Goal: Information Seeking & Learning: Learn about a topic

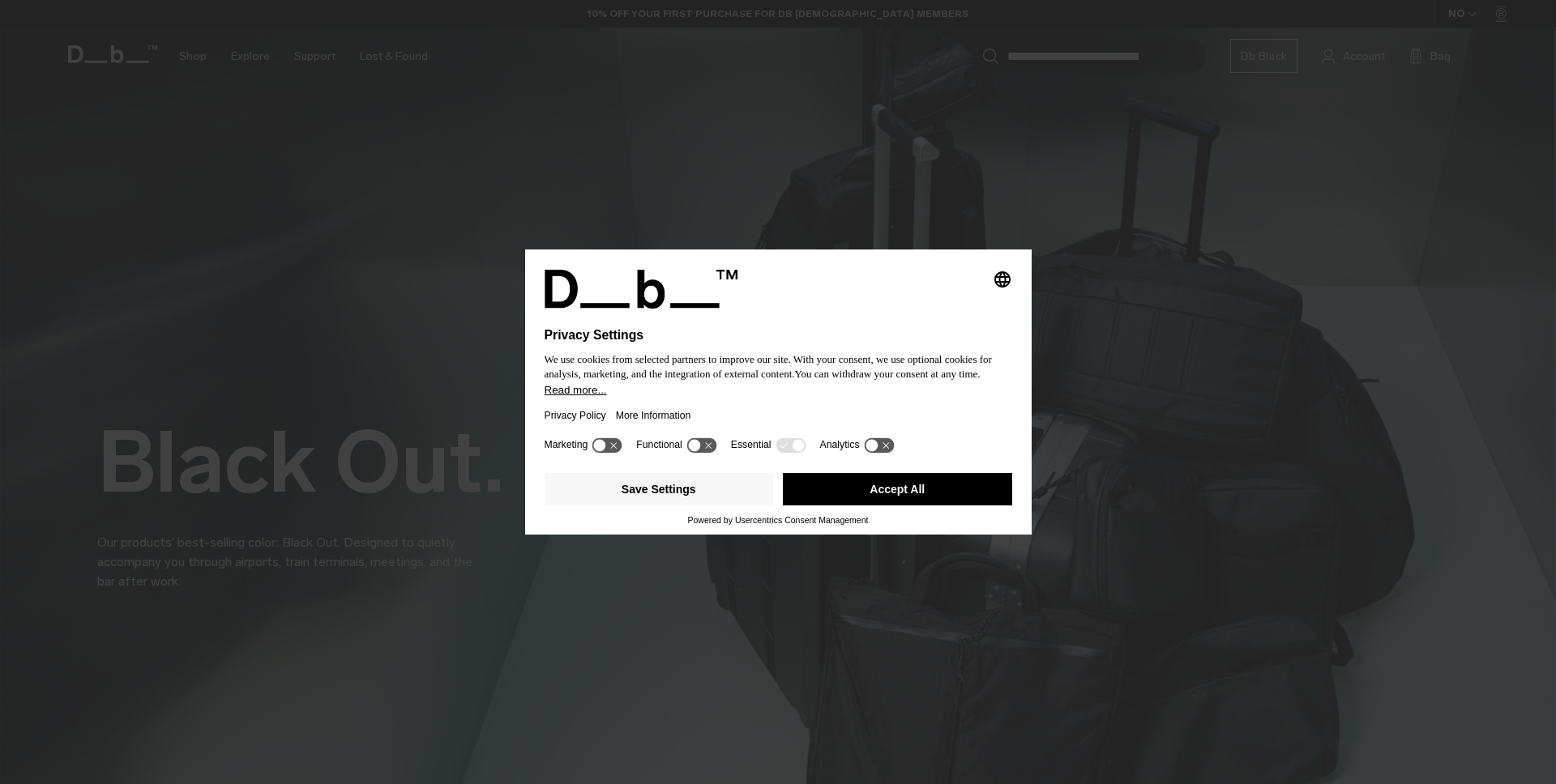
click at [927, 493] on button "Accept All" at bounding box center [898, 489] width 230 height 32
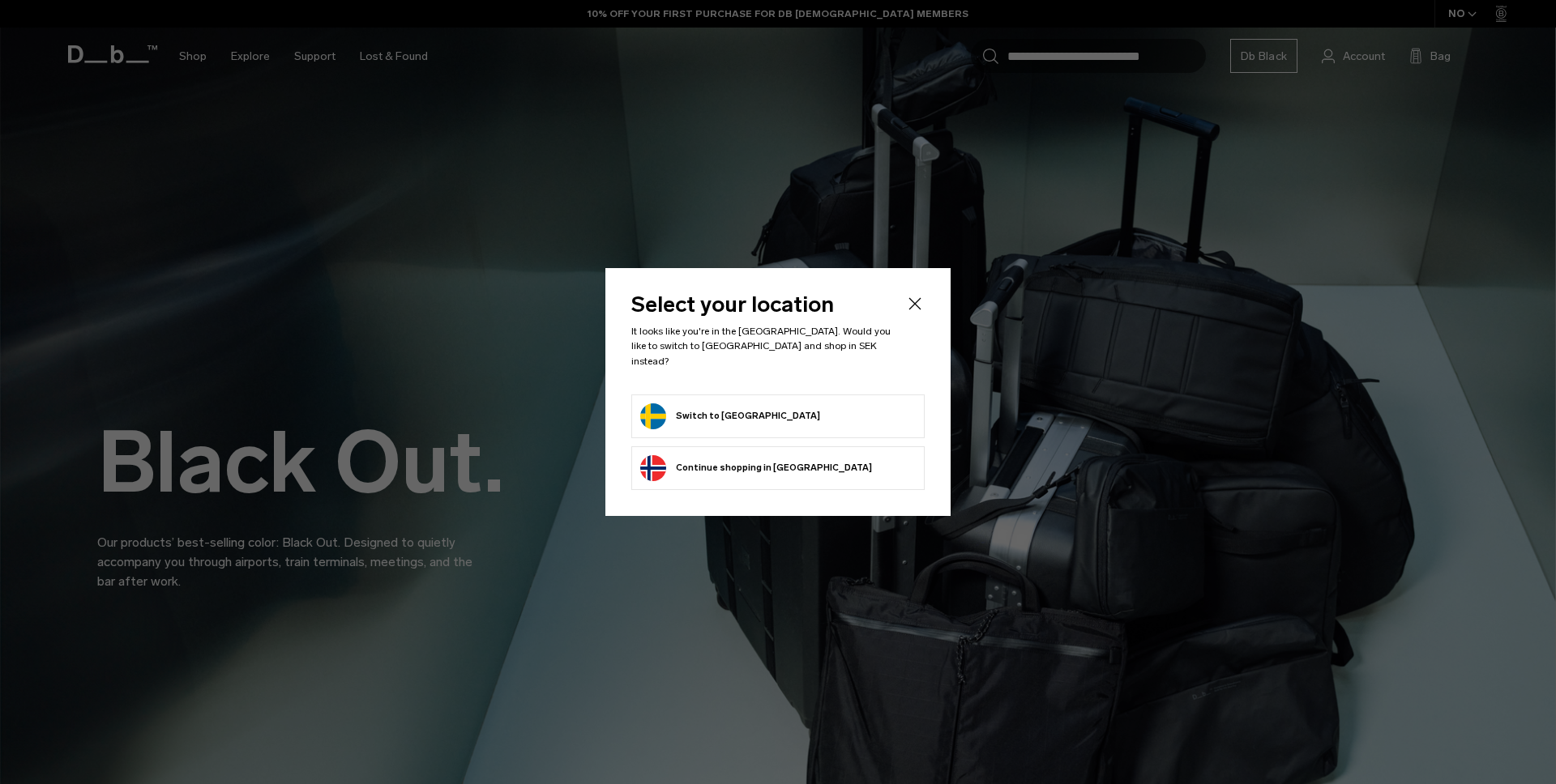
click at [918, 308] on icon "Close" at bounding box center [915, 304] width 19 height 19
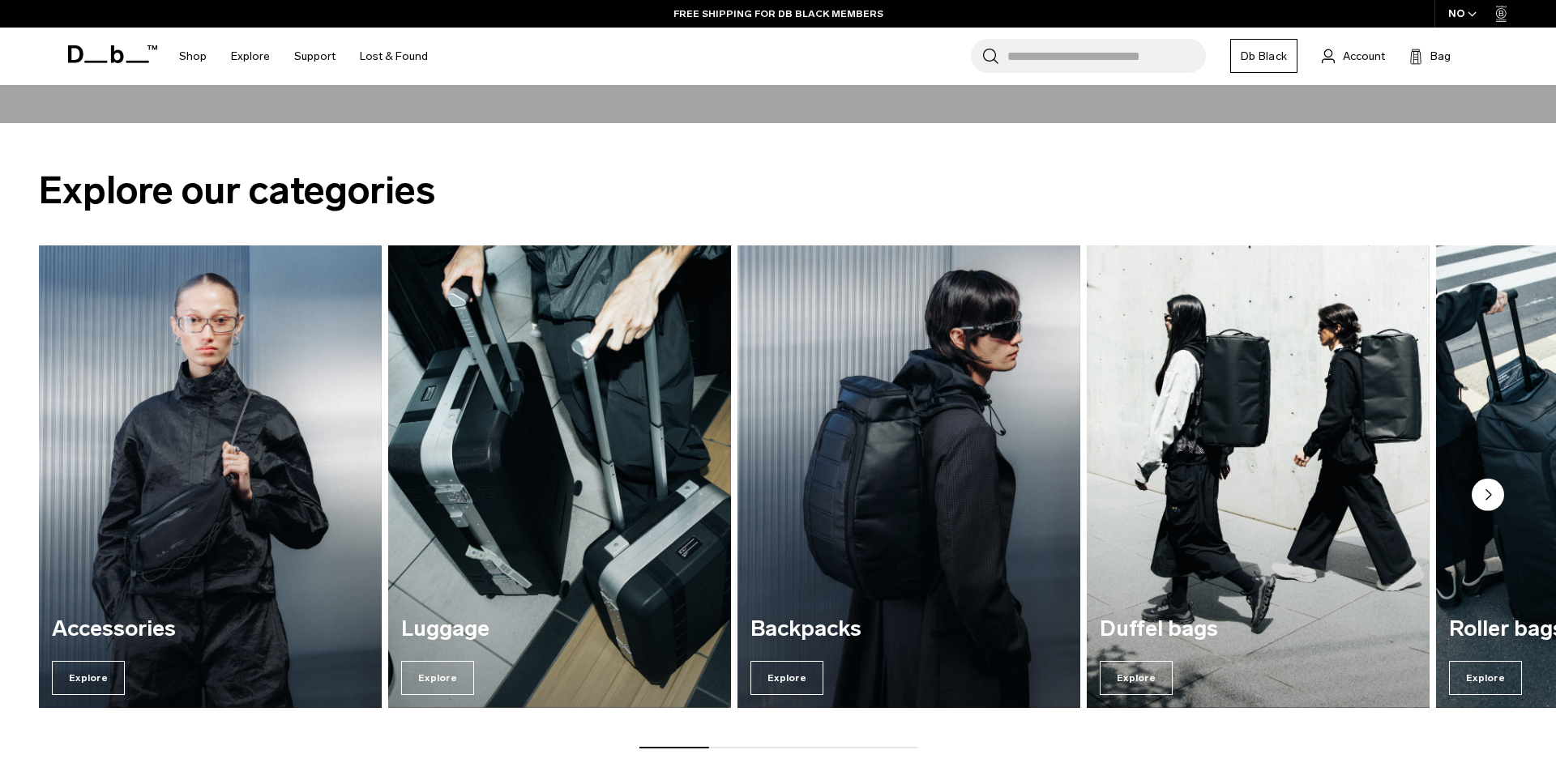
scroll to position [2239, 0]
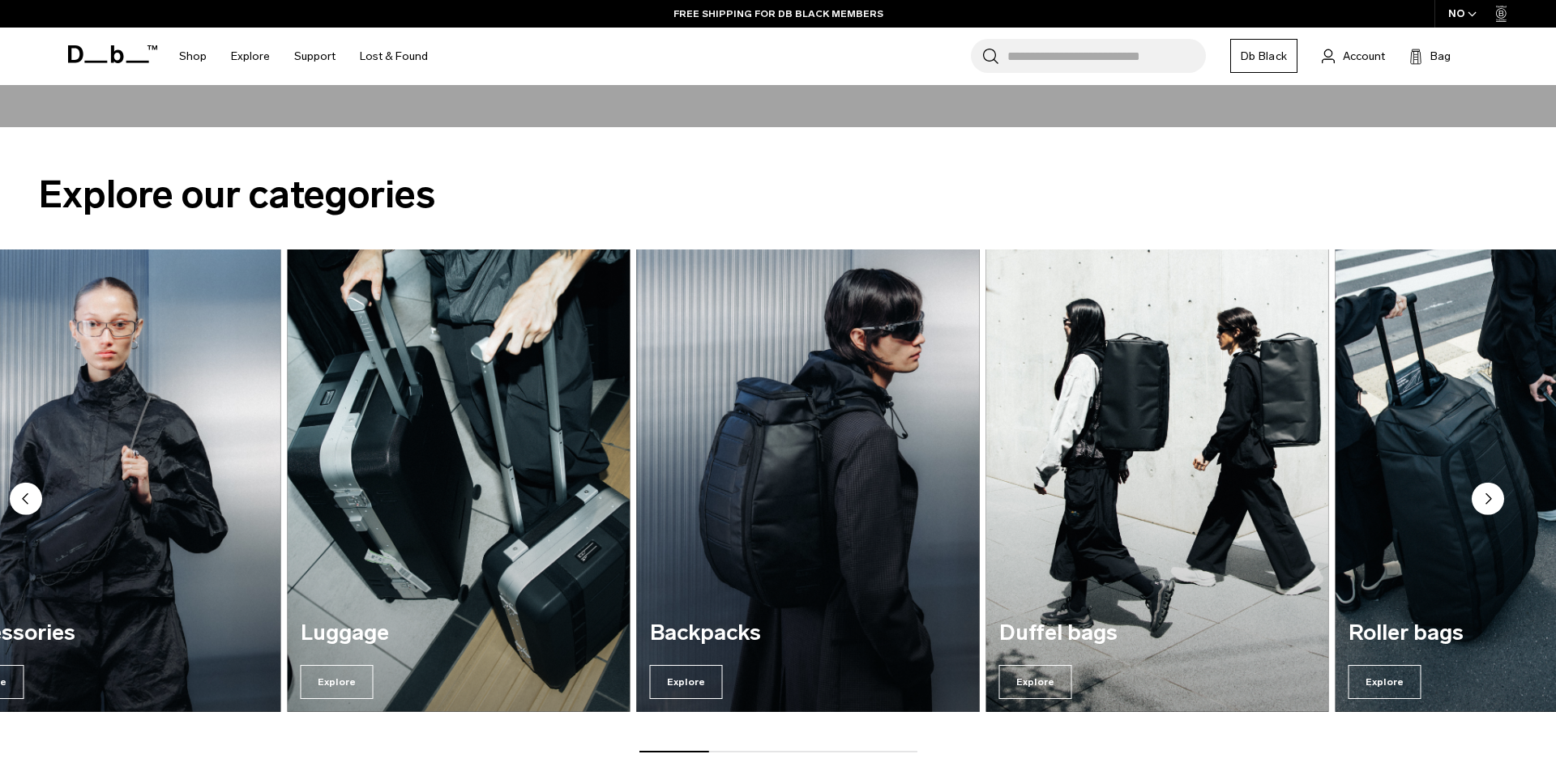
click at [648, 483] on img "3 / 7" at bounding box center [808, 480] width 354 height 477
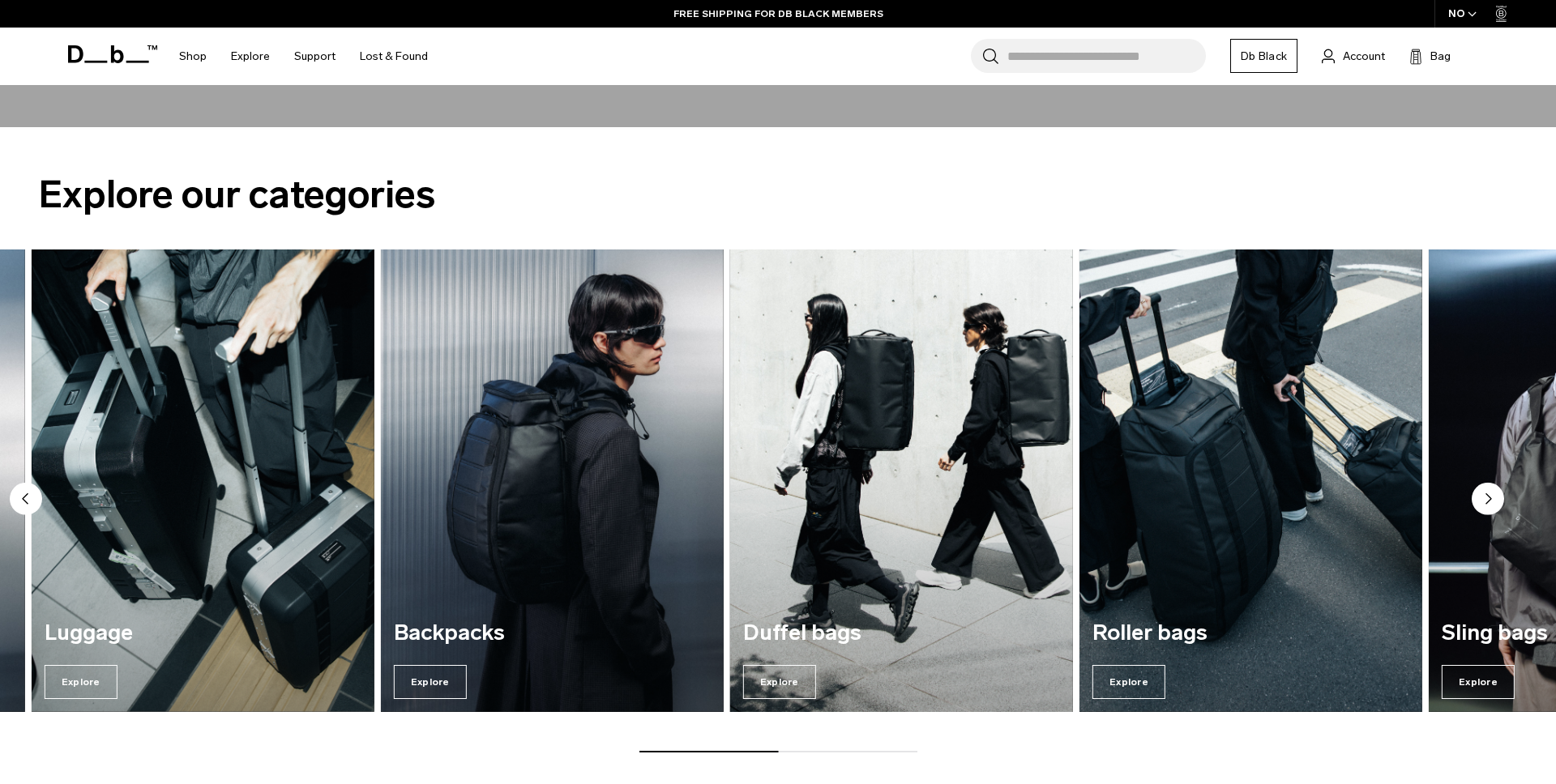
click at [725, 493] on img "4 / 7" at bounding box center [902, 480] width 354 height 477
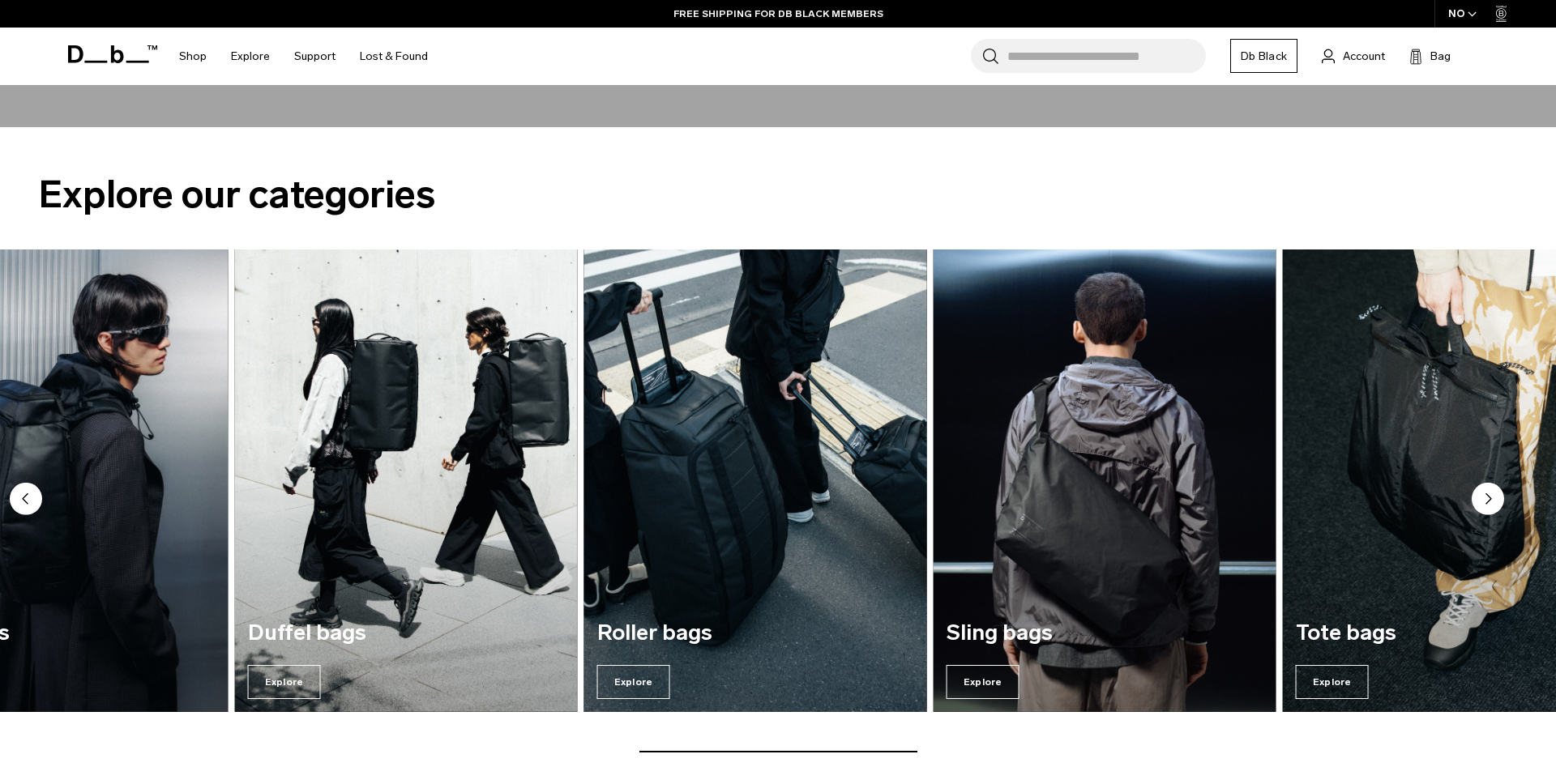
click at [932, 562] on img "5 / 7" at bounding box center [755, 480] width 354 height 477
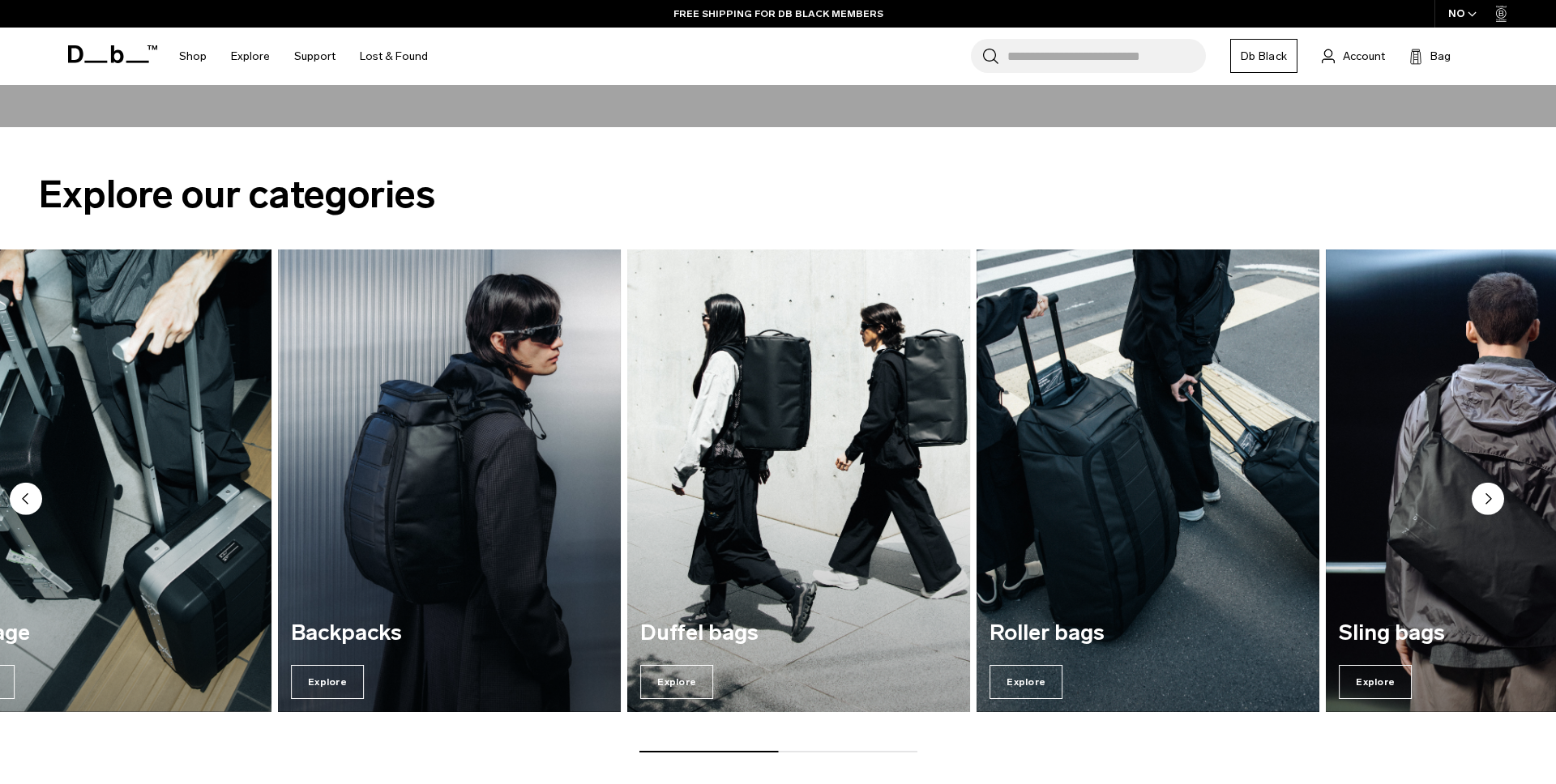
click at [622, 578] on img "4 / 7" at bounding box center [799, 480] width 354 height 477
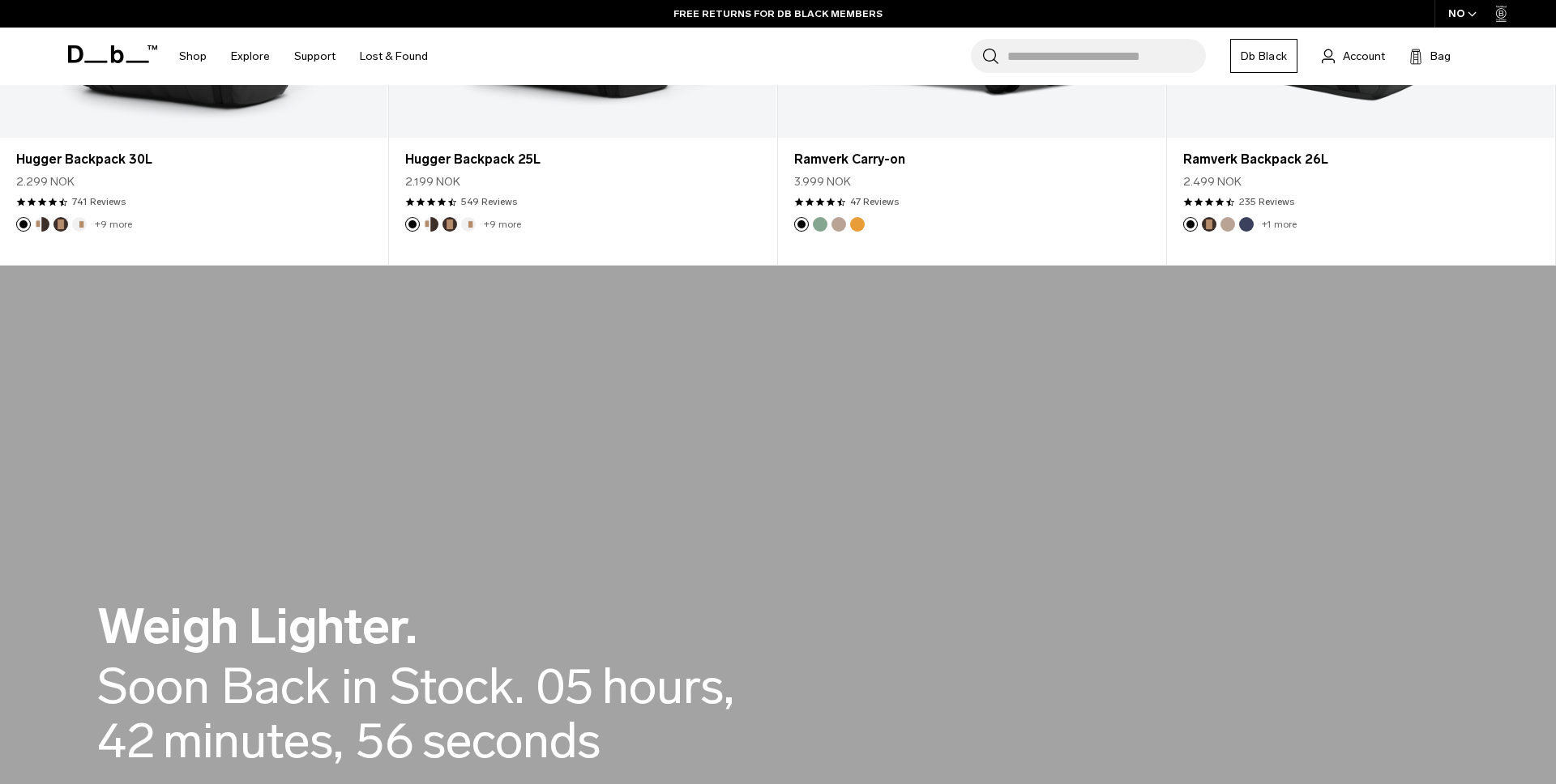
scroll to position [0, 0]
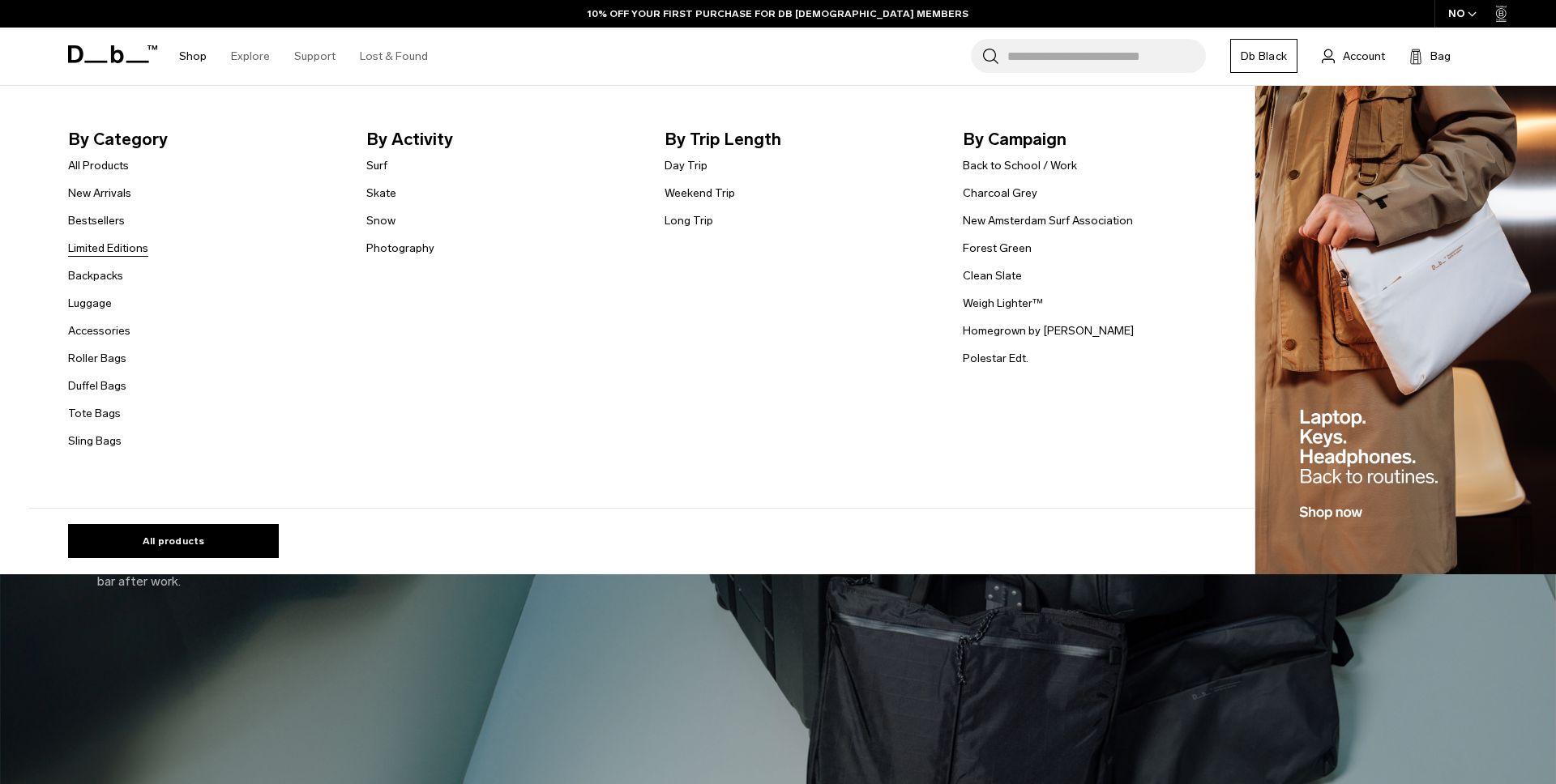
click at [114, 243] on link "Limited Editions" at bounding box center [108, 248] width 81 height 17
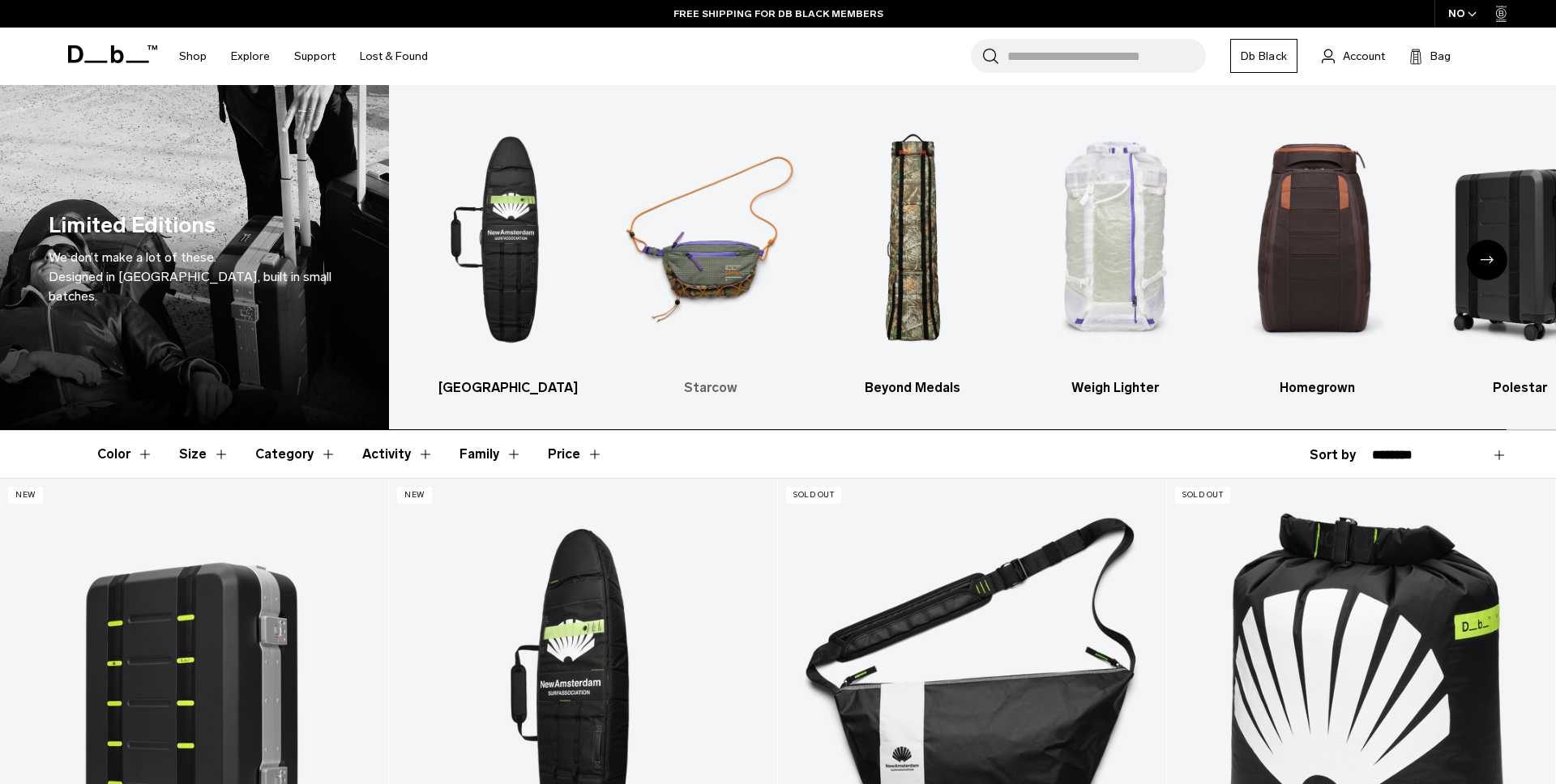
click at [690, 250] on img "2 / 6" at bounding box center [711, 240] width 174 height 261
click at [703, 271] on img "2 / 6" at bounding box center [711, 240] width 174 height 261
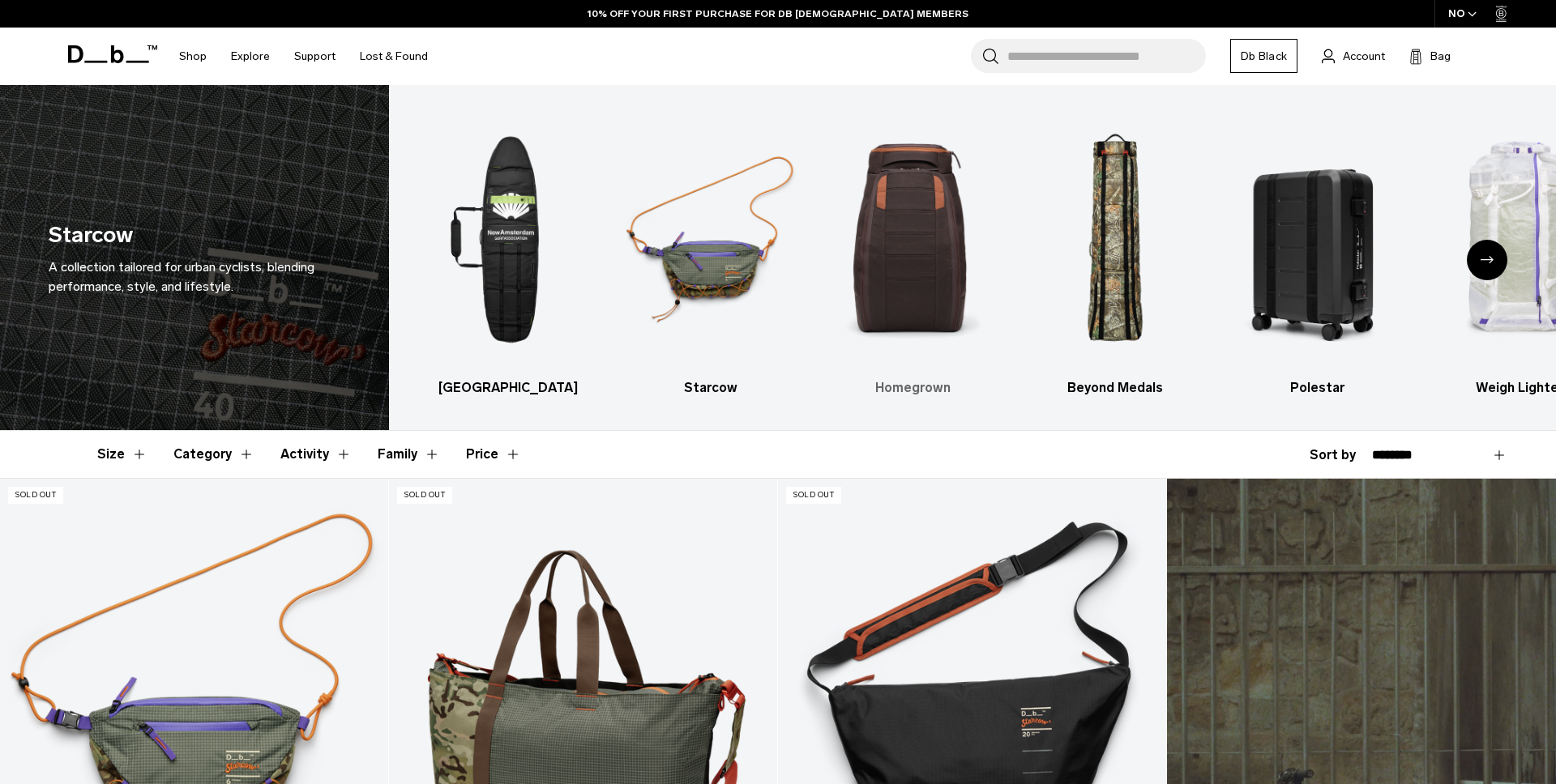
click at [875, 279] on img "3 / 6" at bounding box center [913, 240] width 174 height 261
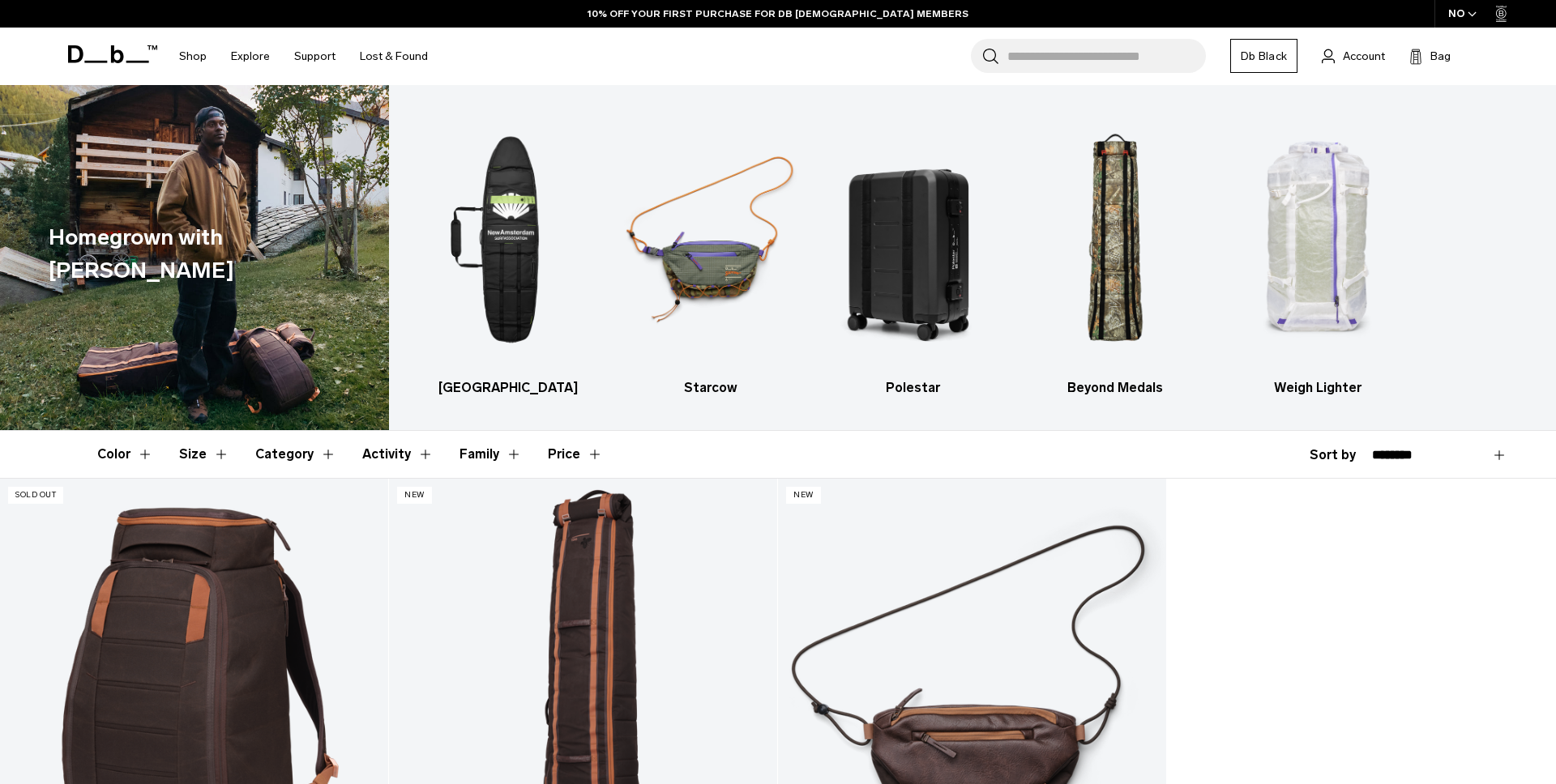
click at [1058, 409] on div "New Amsterdam Starcow Polestar Beyond Medals Weigh Lighter" at bounding box center [972, 257] width 1166 height 345
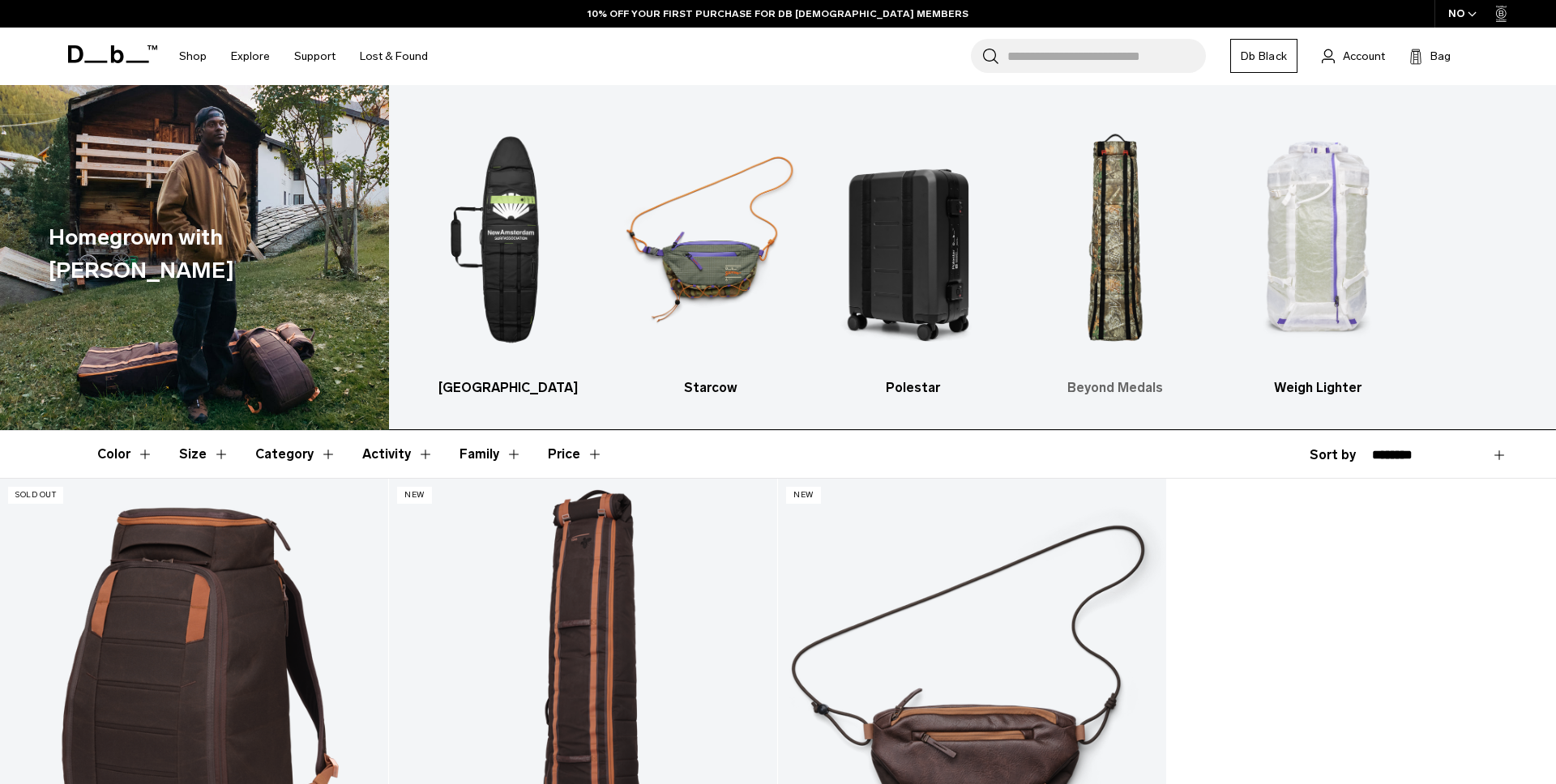
click at [1088, 360] on img "4 / 5" at bounding box center [1115, 240] width 174 height 261
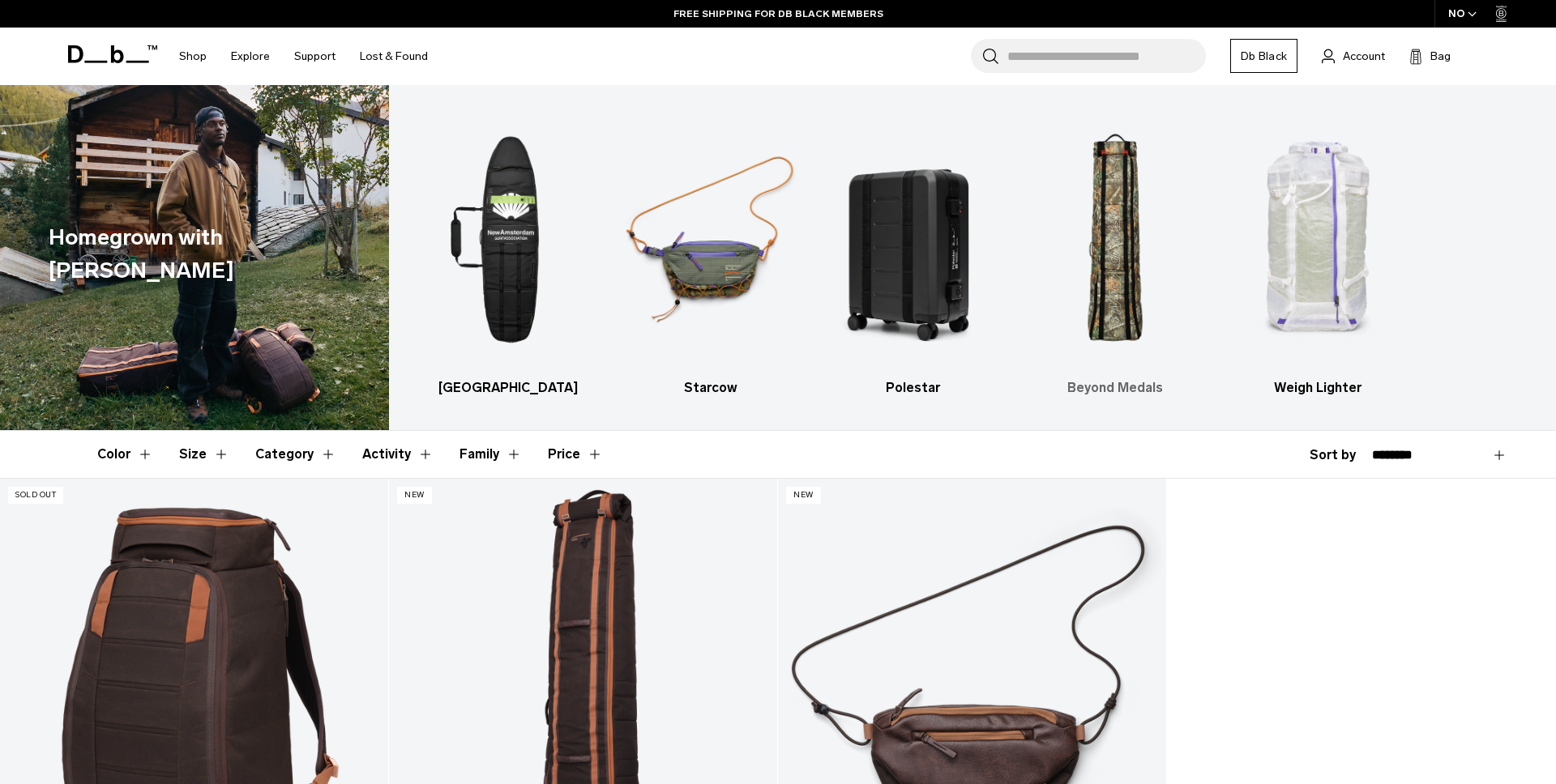
click at [1110, 302] on img "4 / 5" at bounding box center [1115, 240] width 174 height 261
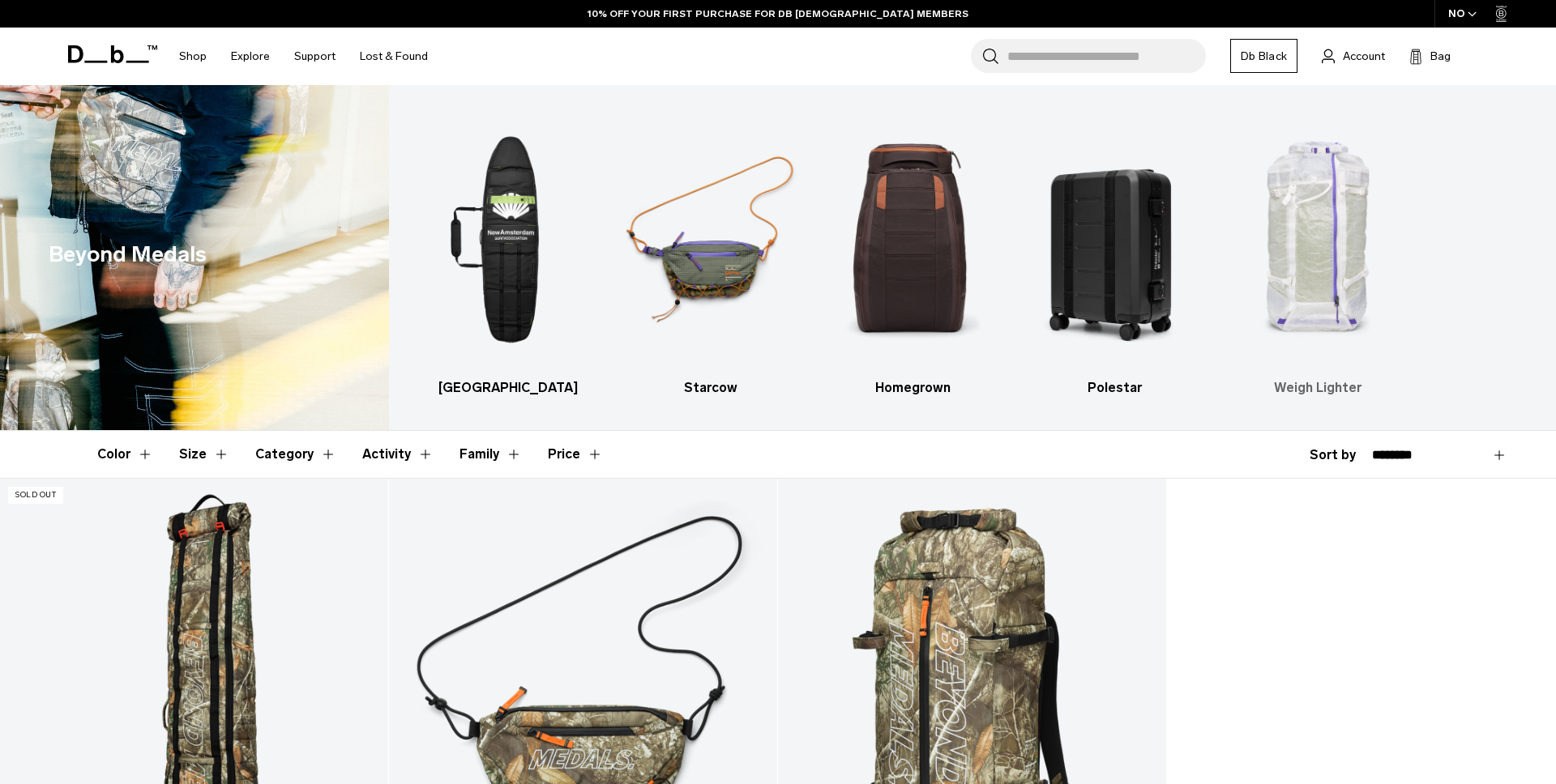
click at [1349, 276] on img "5 / 5" at bounding box center [1317, 240] width 174 height 261
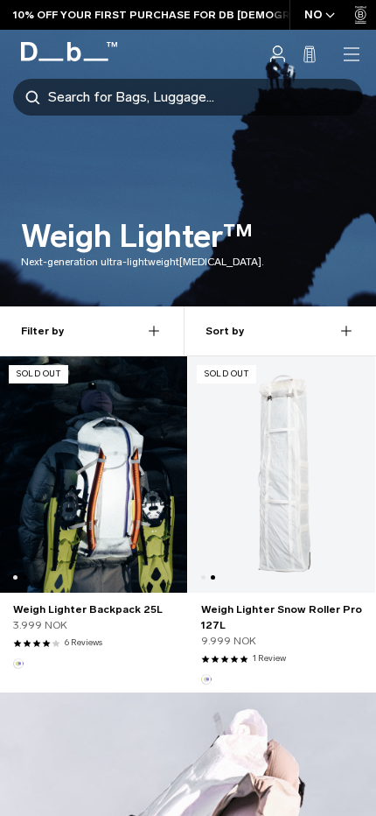
scroll to position [0, 187]
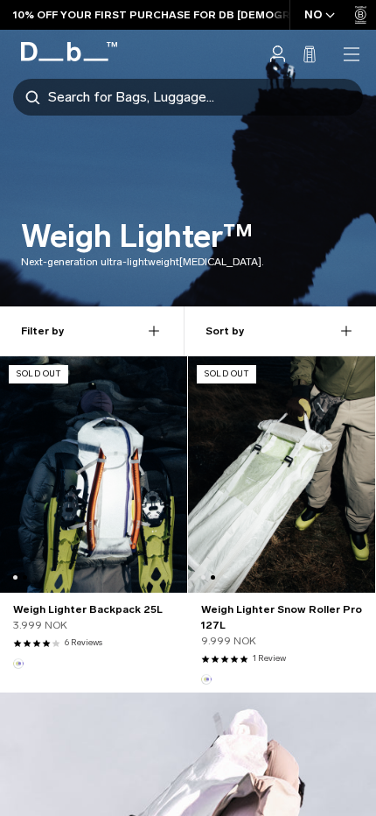
click at [109, 456] on link "Weigh Lighter Backpack 25L" at bounding box center [93, 474] width 187 height 236
click at [255, 447] on link "Weigh Lighter Snow Roller Pro 127L" at bounding box center [281, 474] width 187 height 236
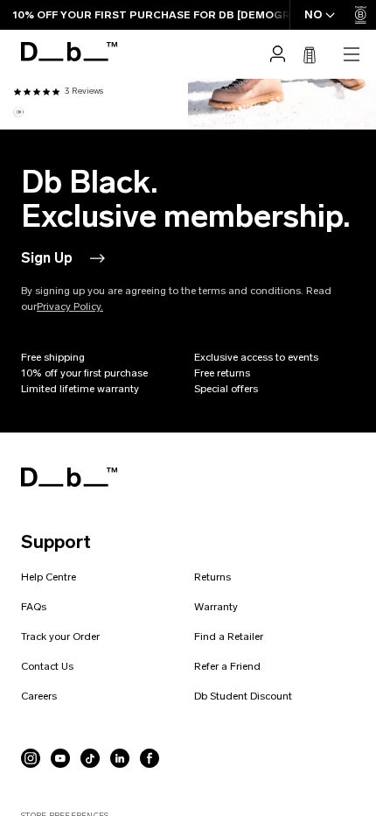
click at [106, 435] on div "Db Black. Exclusive membership. Sign Up By signing up you are agreeing to the t…" at bounding box center [188, 599] width 334 height 869
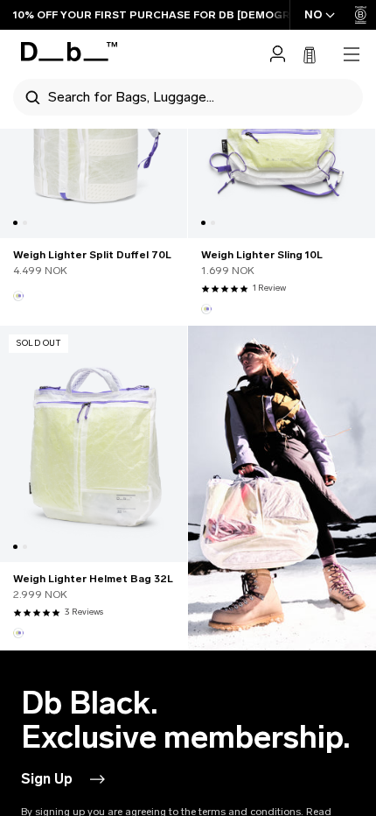
scroll to position [1131, 0]
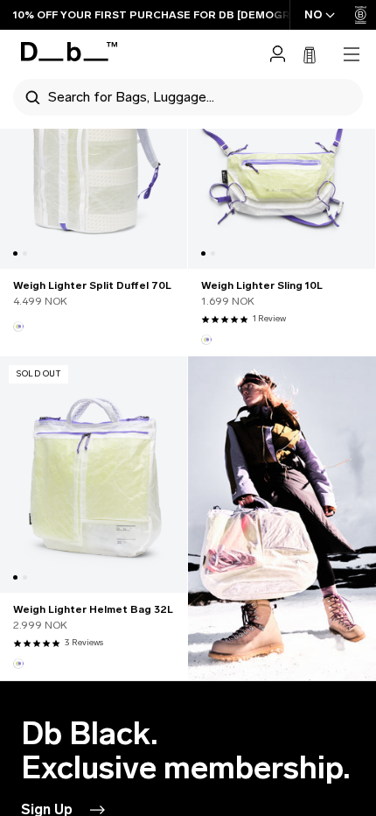
click at [104, 471] on link "Weigh Lighter Helmet Bag 32L" at bounding box center [93, 474] width 187 height 236
click at [104, 252] on link "Weigh Lighter Split Duffel 70L" at bounding box center [93, 150] width 187 height 236
click at [285, 217] on link "Weigh Lighter Sling 10L" at bounding box center [281, 150] width 187 height 236
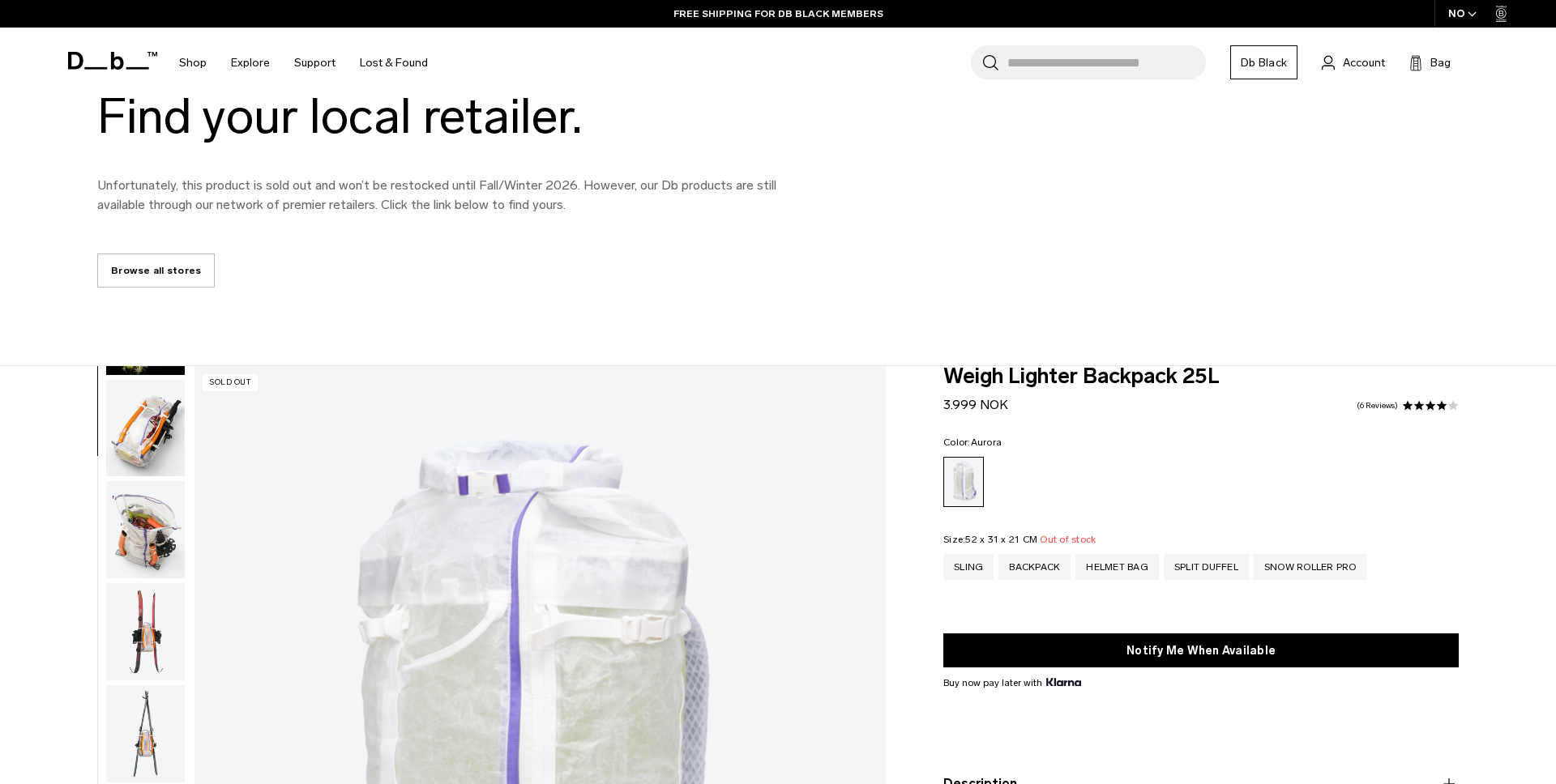
scroll to position [968, 0]
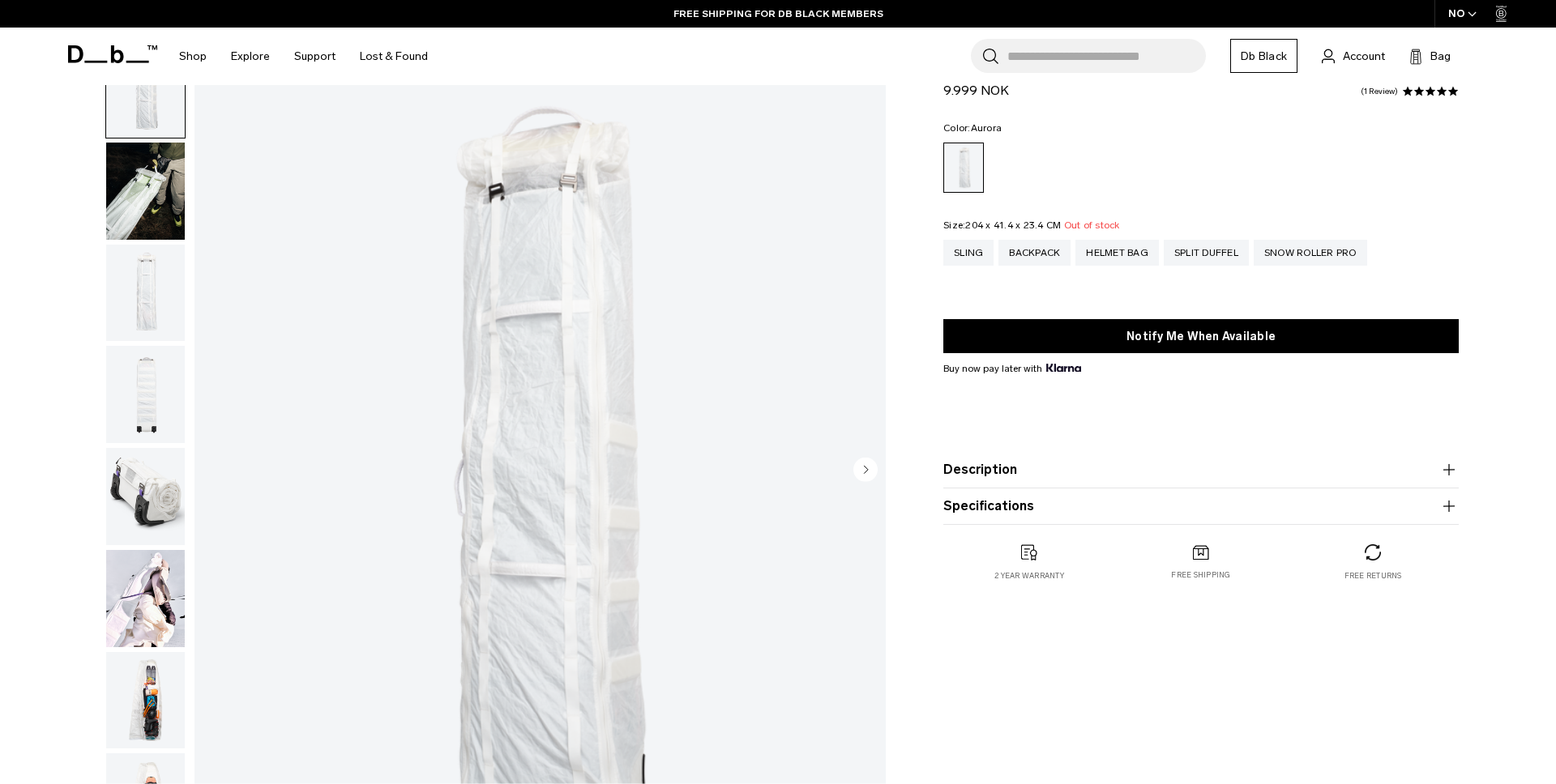
scroll to position [54, 0]
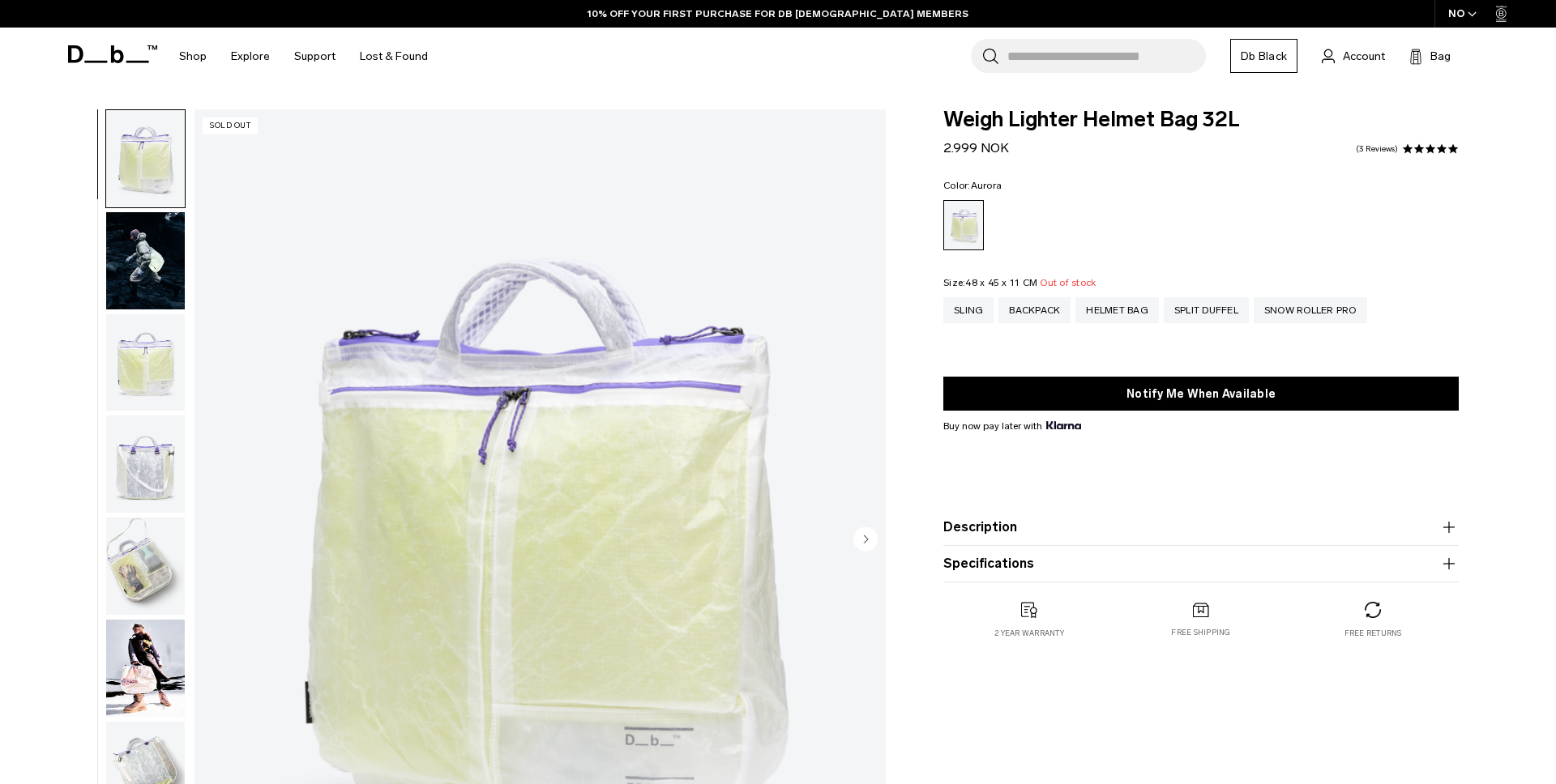
click at [151, 670] on img "button" at bounding box center [145, 668] width 79 height 97
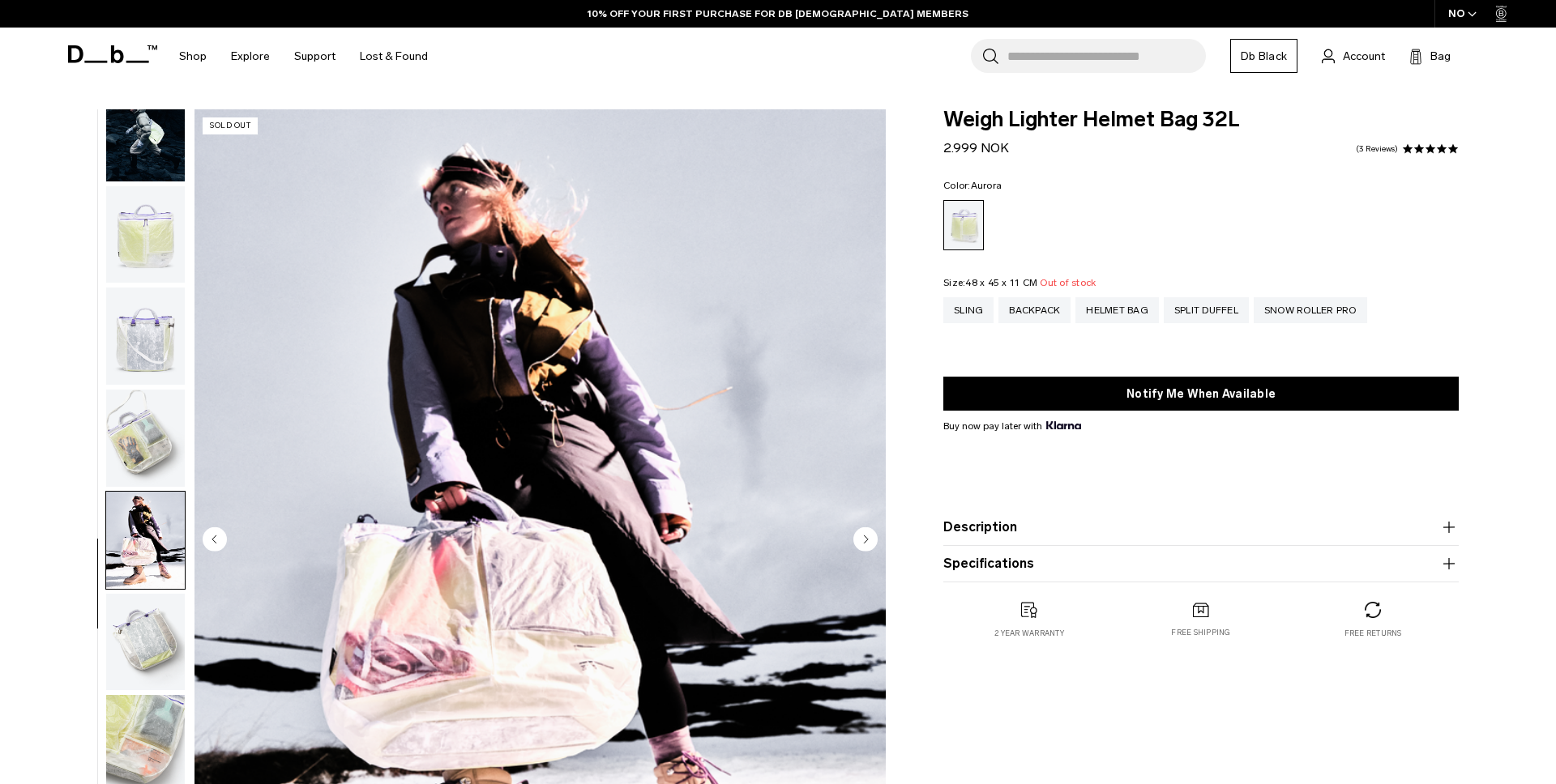
scroll to position [153, 0]
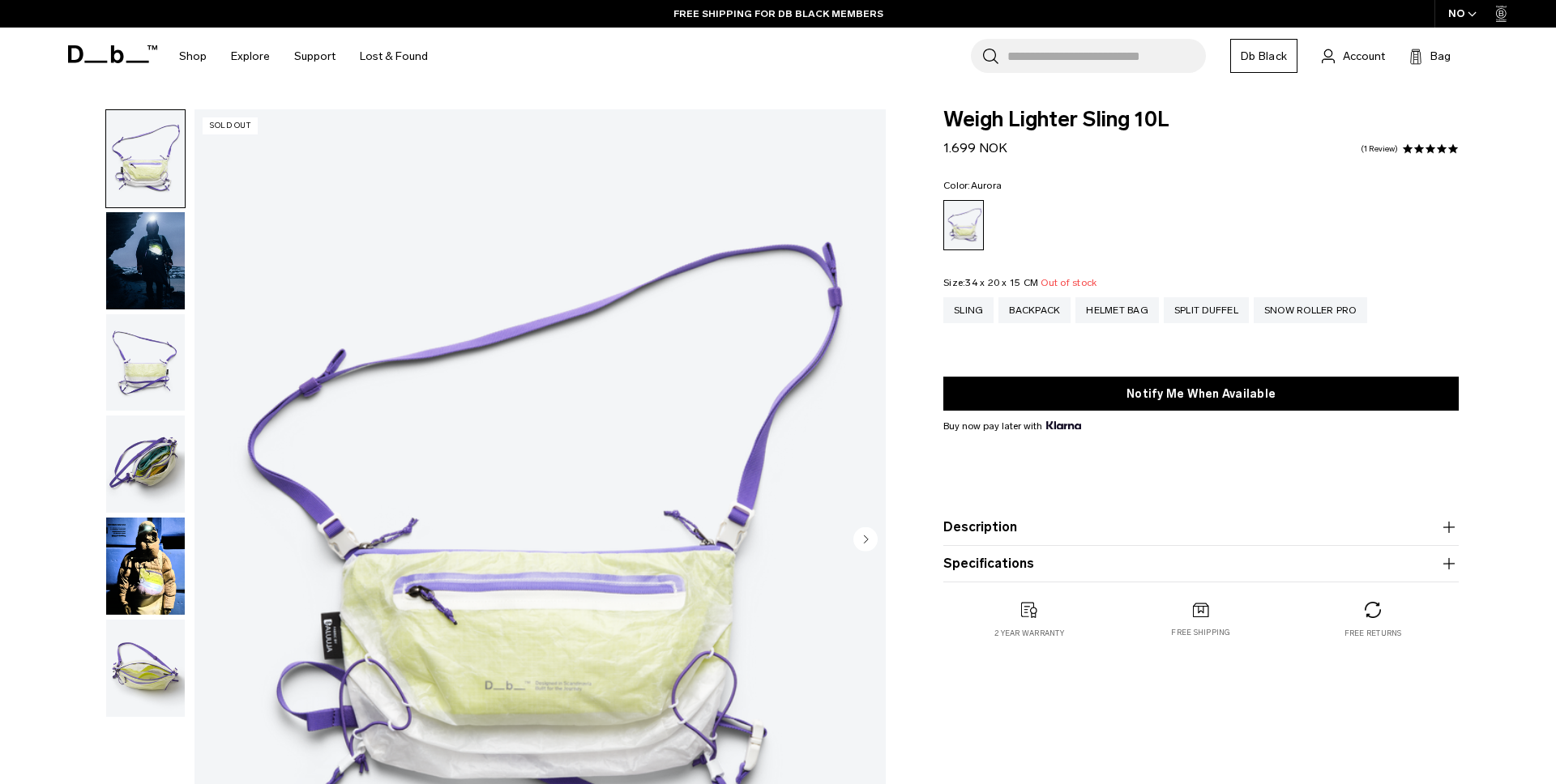
click at [163, 232] on img "button" at bounding box center [145, 260] width 79 height 97
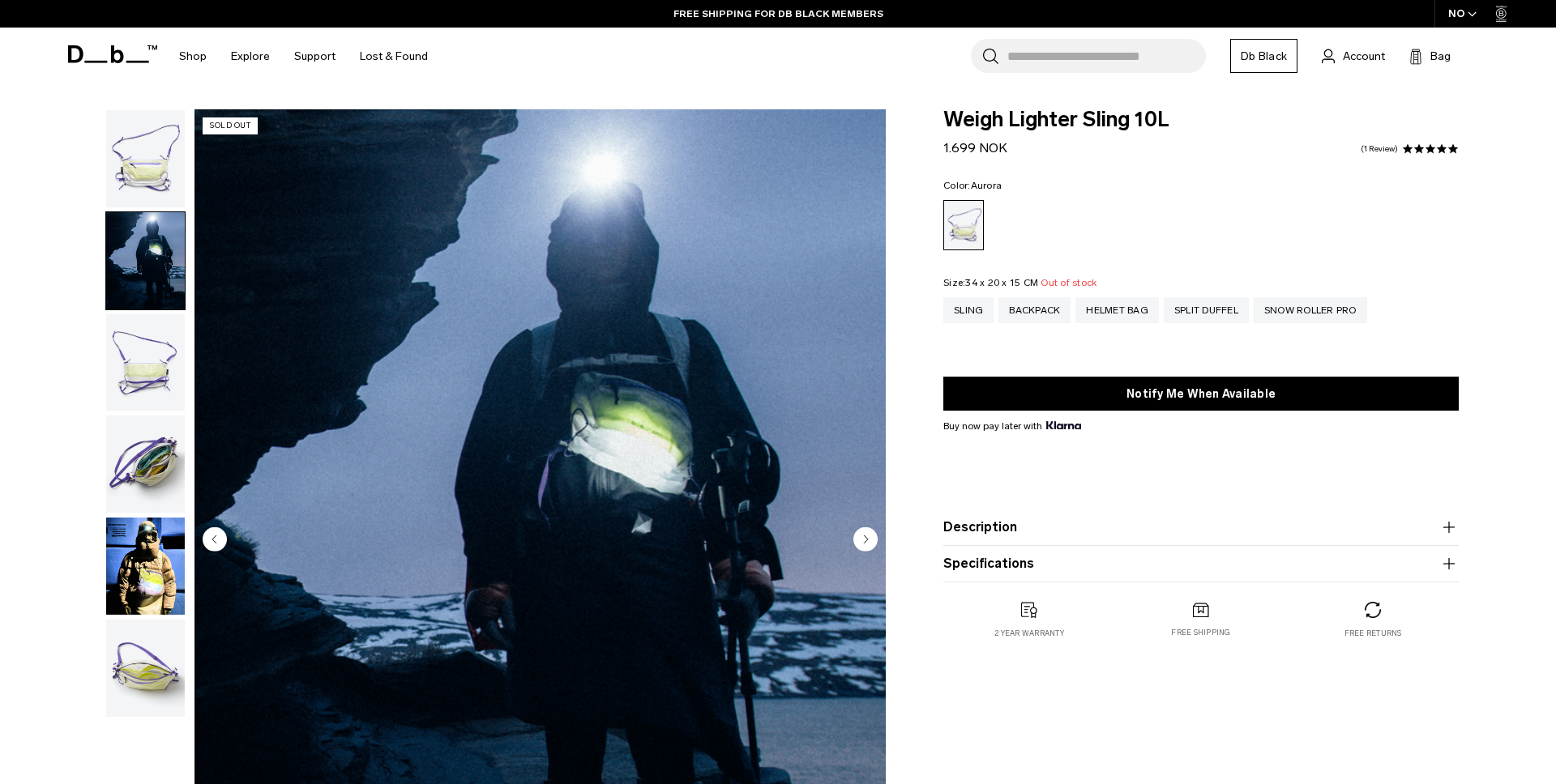
click at [113, 587] on img "button" at bounding box center [145, 566] width 79 height 97
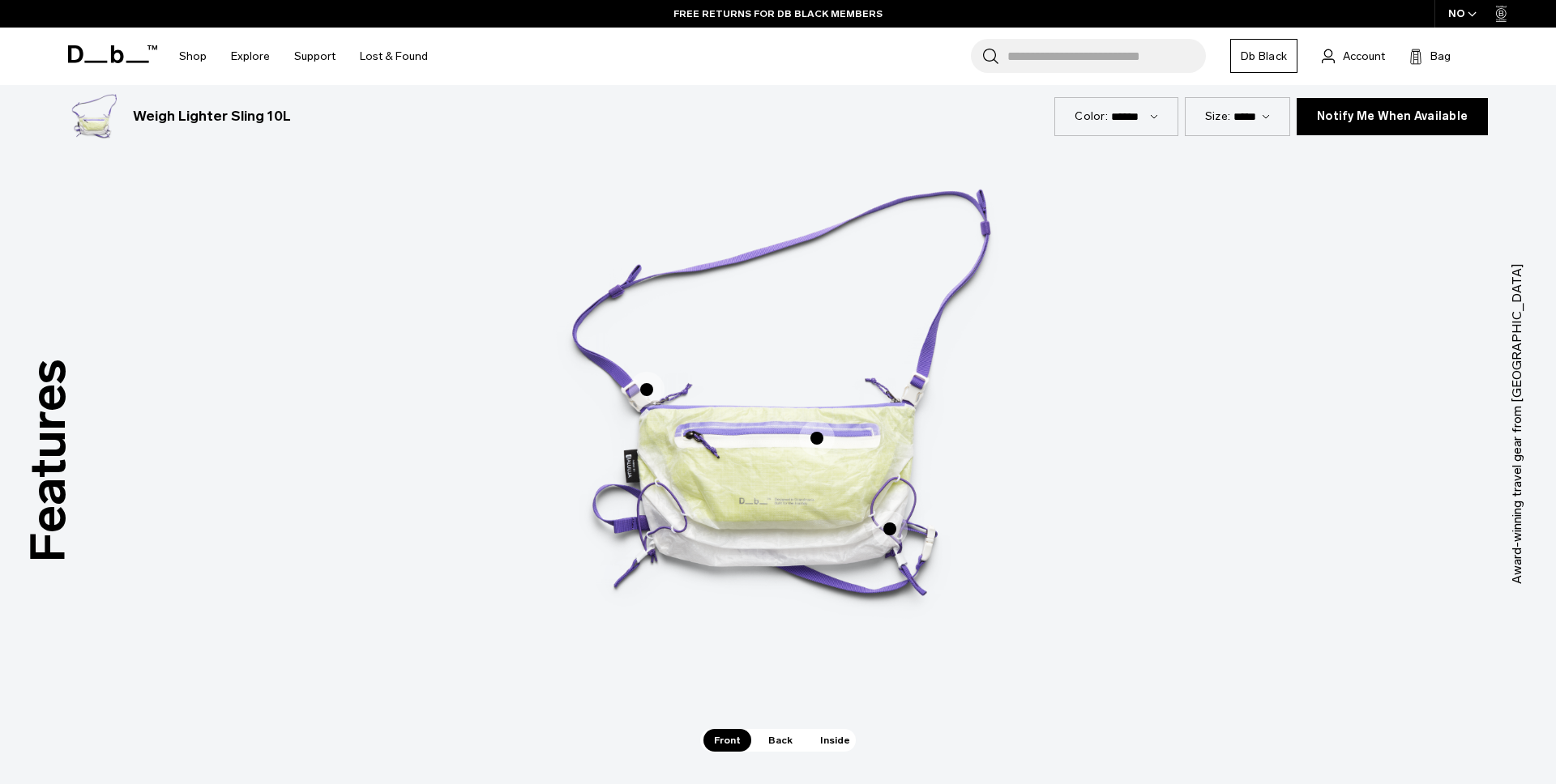
scroll to position [559, 0]
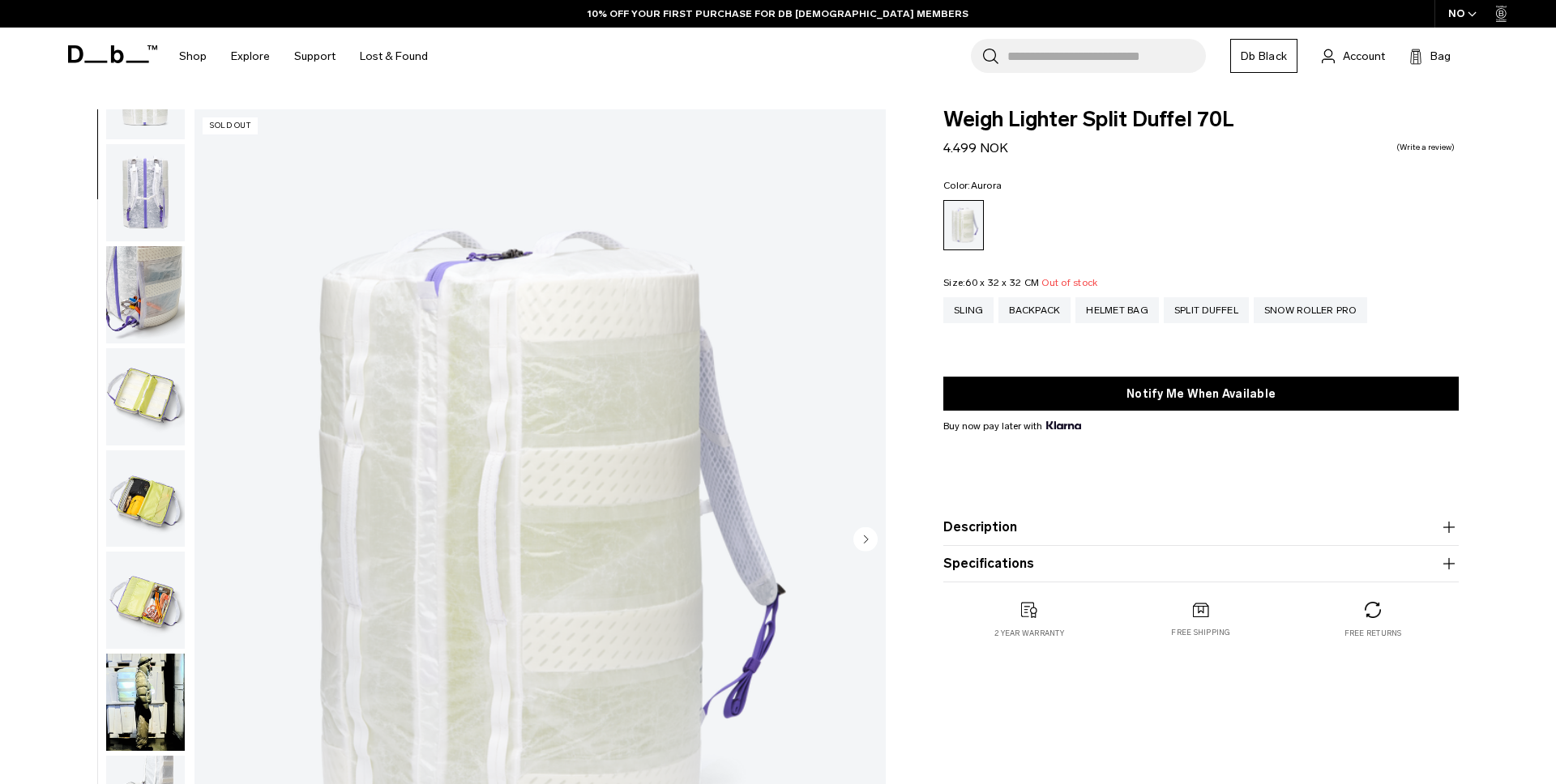
scroll to position [356, 0]
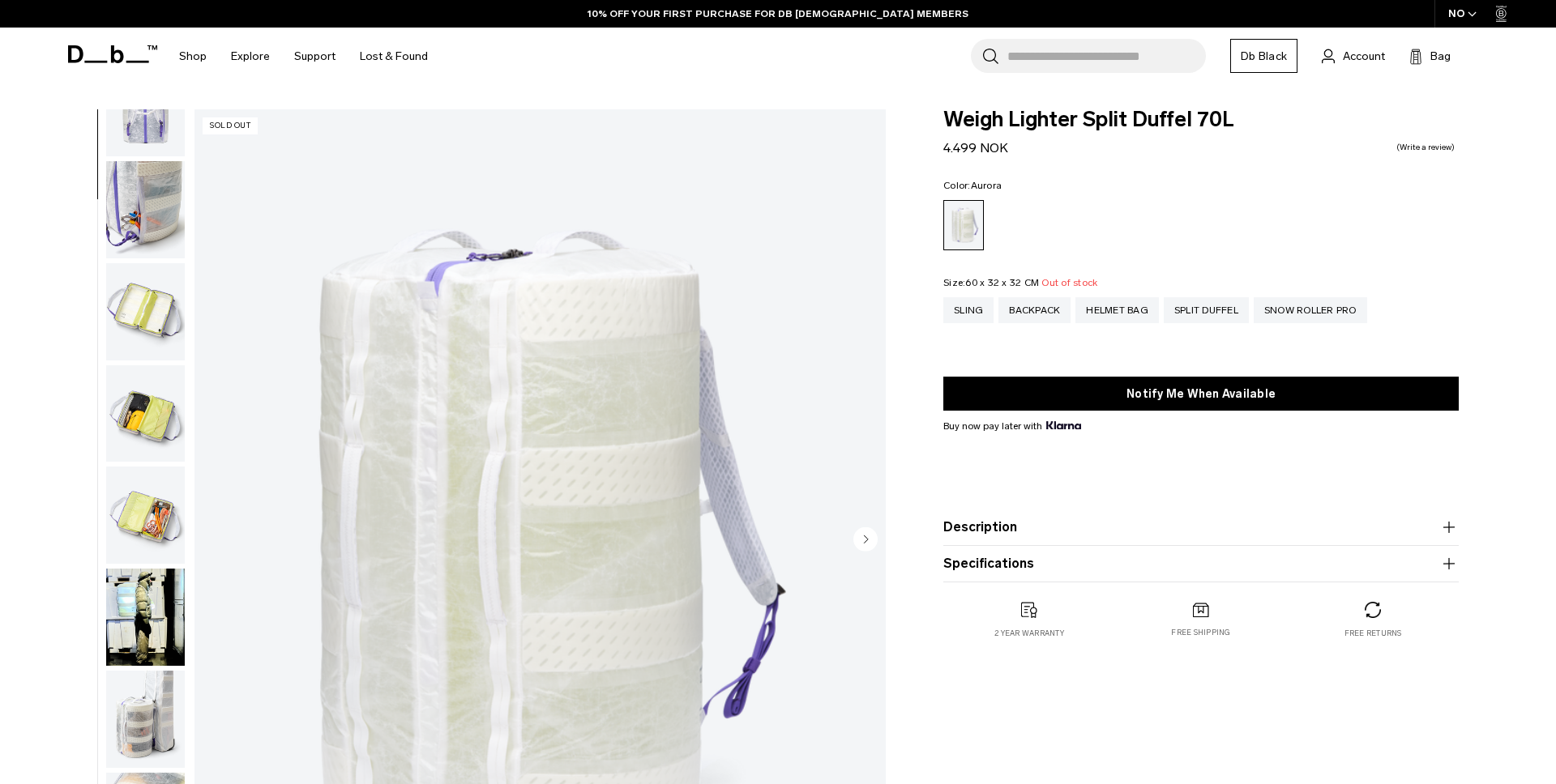
click at [127, 616] on img "button" at bounding box center [145, 616] width 79 height 97
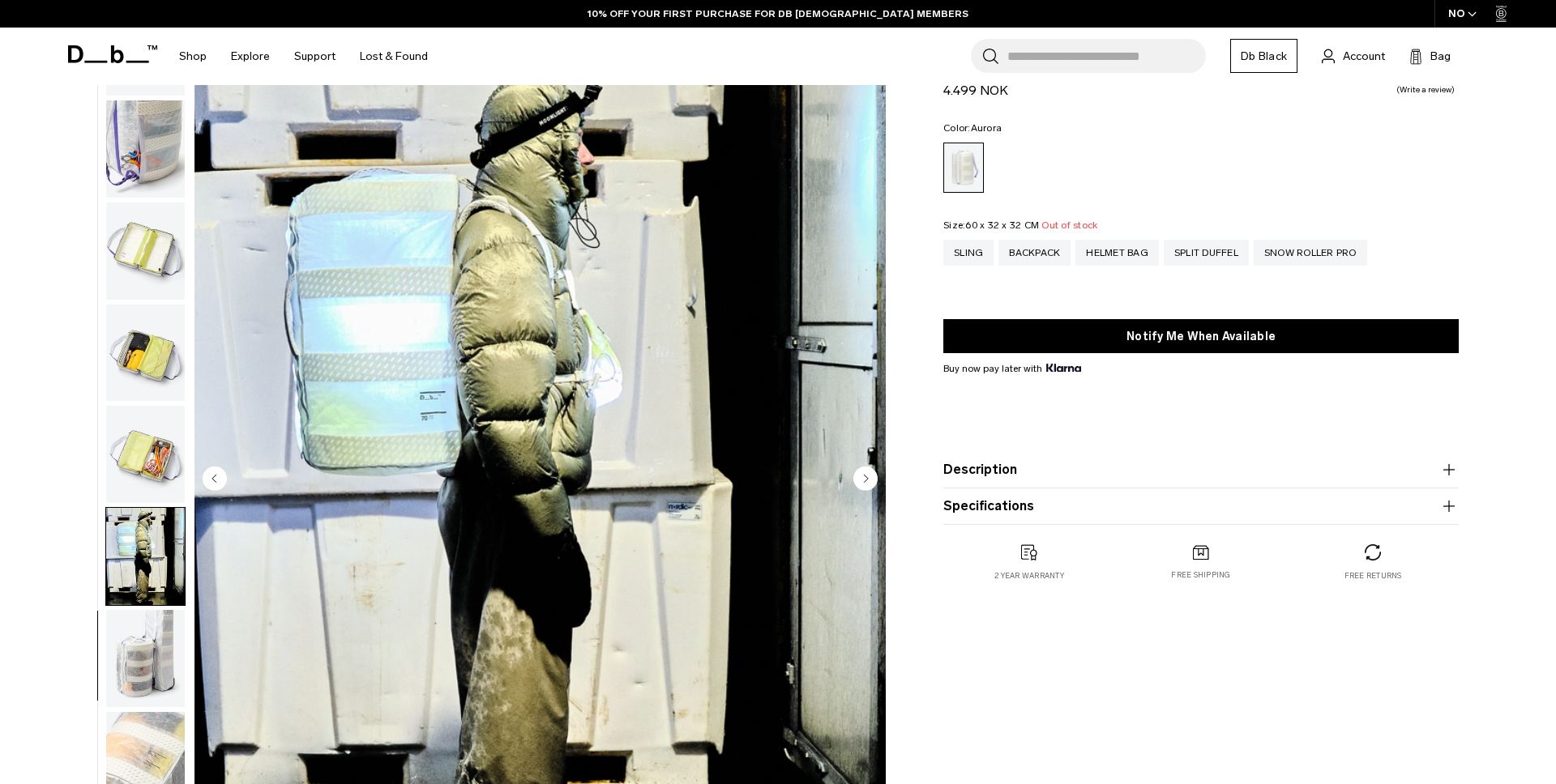
scroll to position [0, 0]
